Goal: Transaction & Acquisition: Purchase product/service

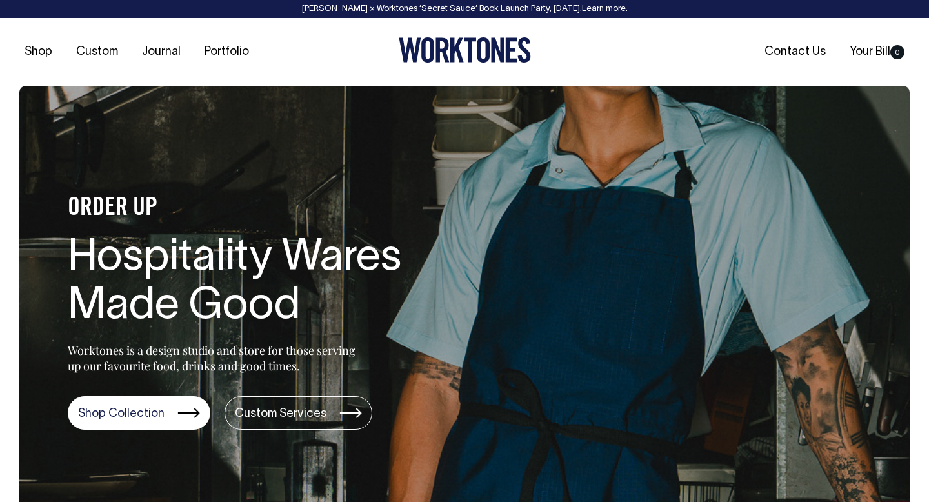
scroll to position [66, 0]
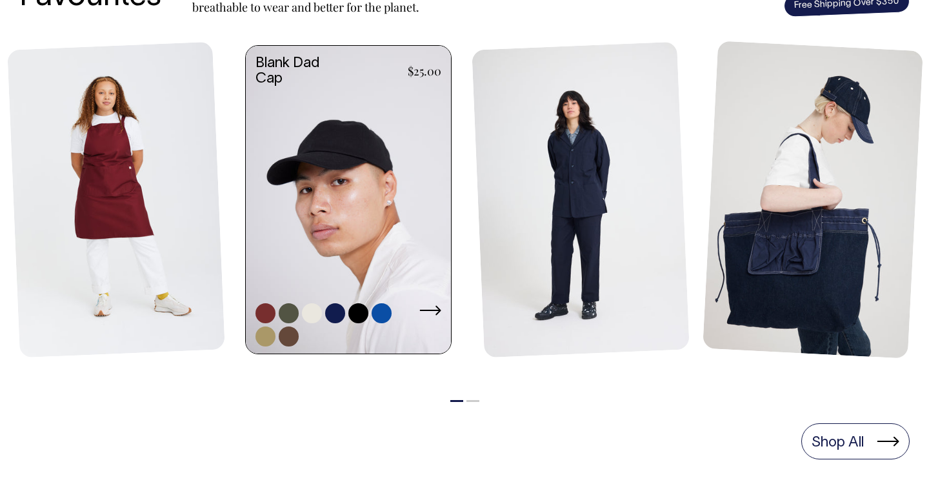
click at [363, 173] on link at bounding box center [348, 201] width 205 height 310
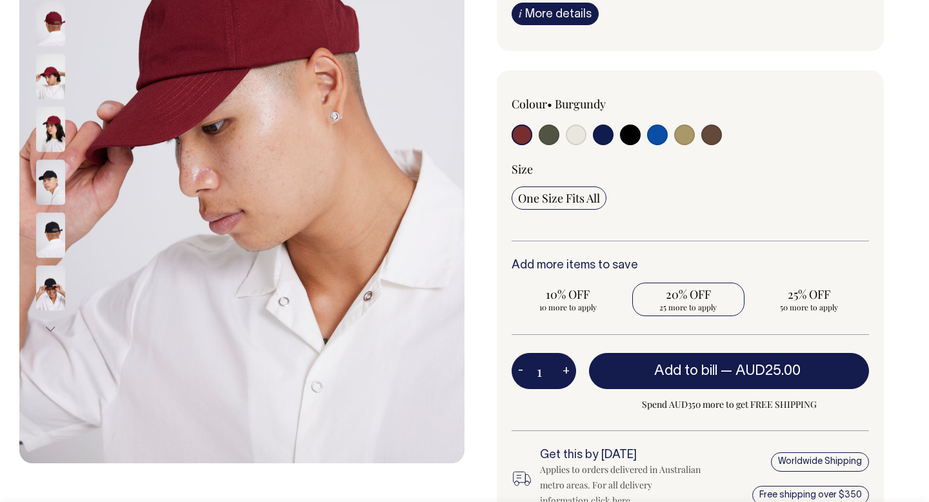
scroll to position [291, 0]
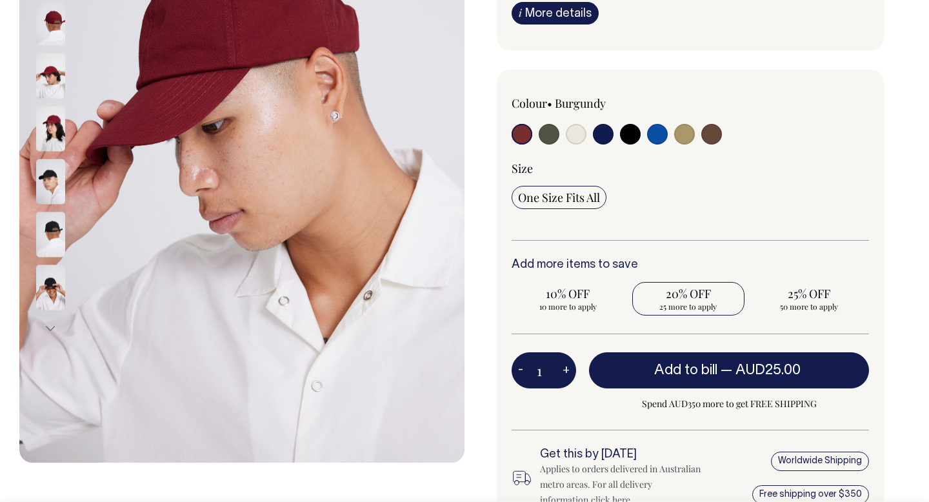
click at [695, 292] on span "20% OFF" at bounding box center [689, 293] width 100 height 15
click at [695, 292] on input "20% OFF 25 more to apply" at bounding box center [688, 299] width 113 height 34
radio input "true"
type input "25"
radio input "true"
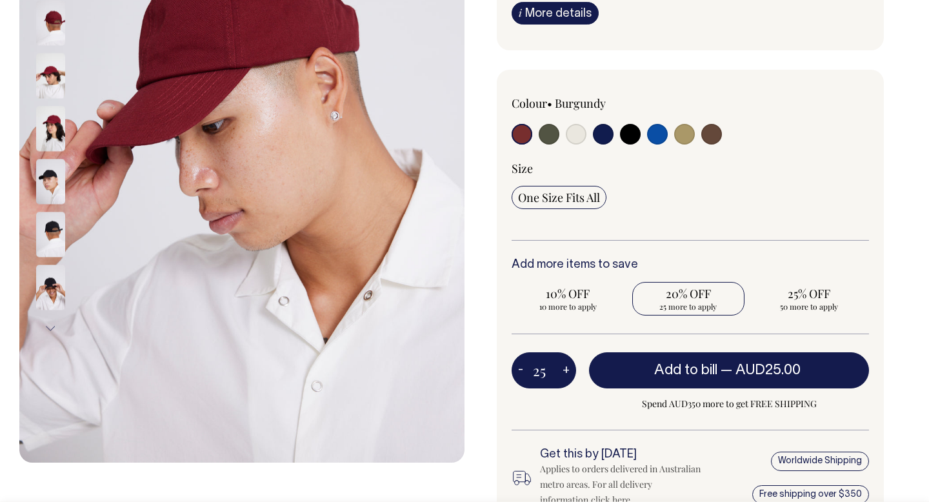
select select
type input "25"
click at [809, 314] on input "25% OFF 25 more to apply" at bounding box center [808, 299] width 113 height 34
radio input "true"
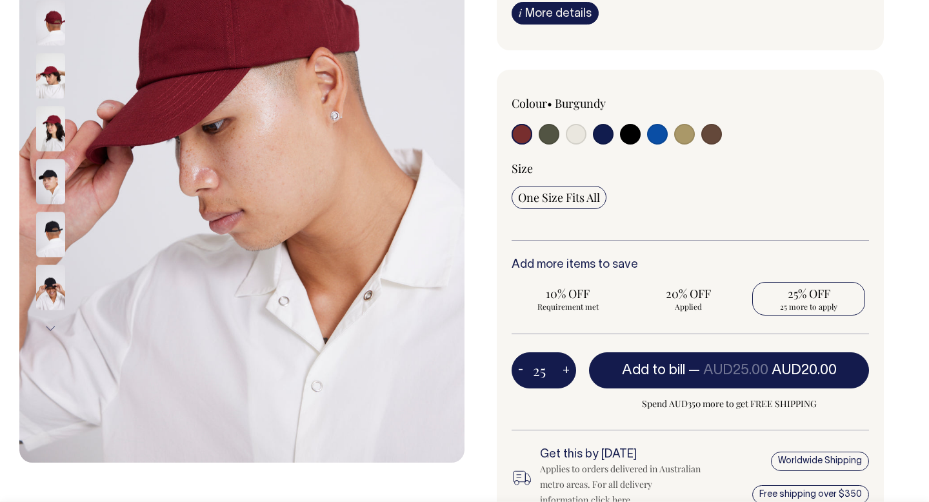
type input "50"
radio input "false"
radio input "true"
select select
type input "50"
